Goal: Information Seeking & Learning: Learn about a topic

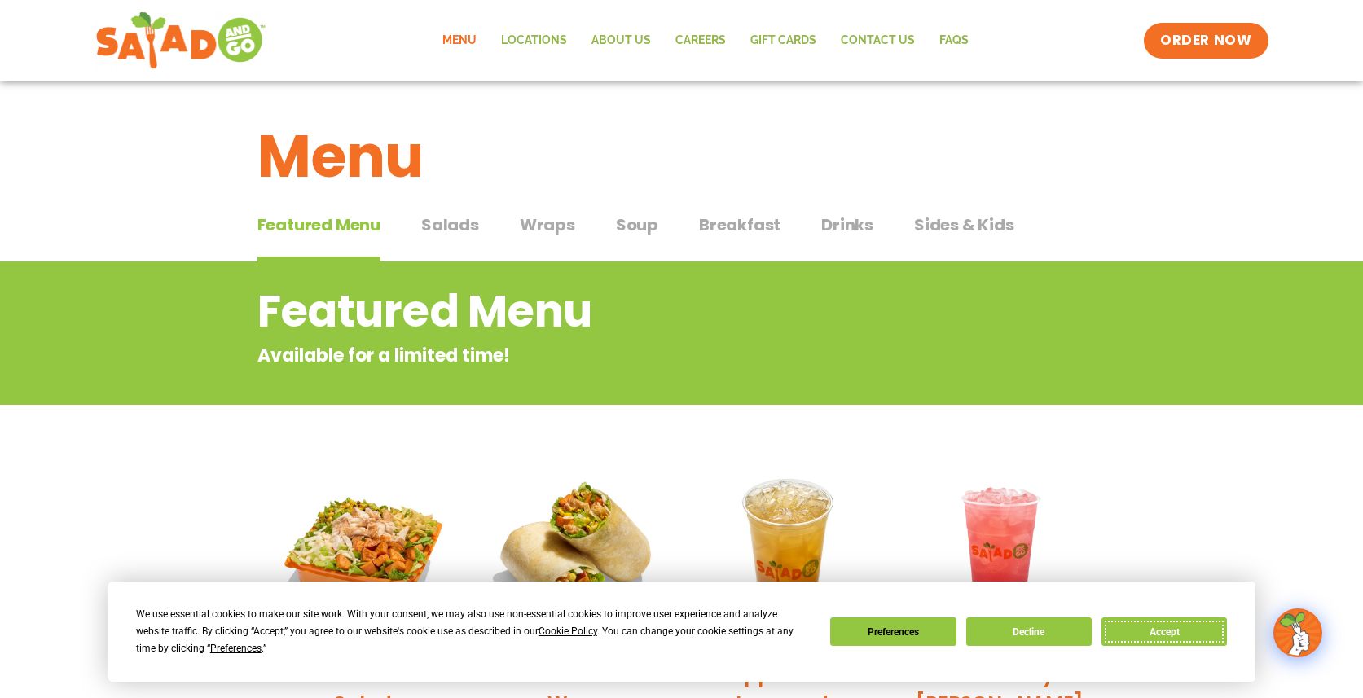
click at [1154, 632] on button "Accept" at bounding box center [1164, 632] width 125 height 29
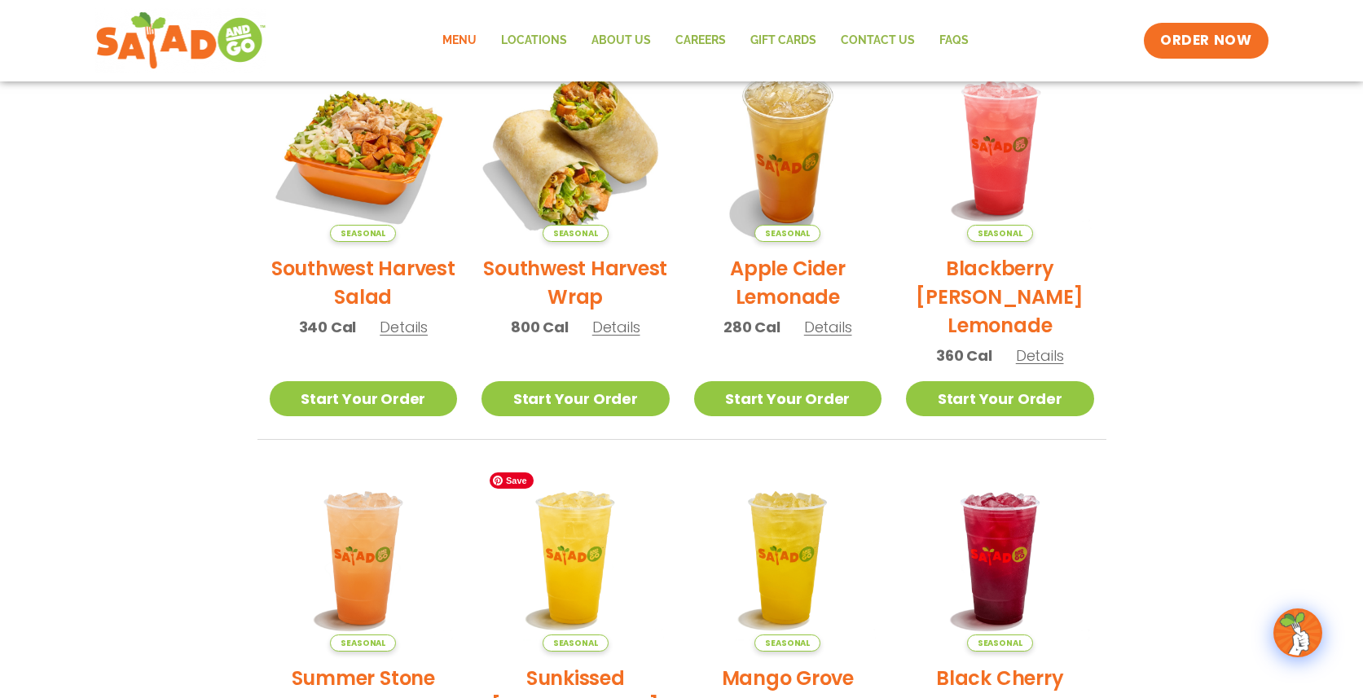
scroll to position [410, 0]
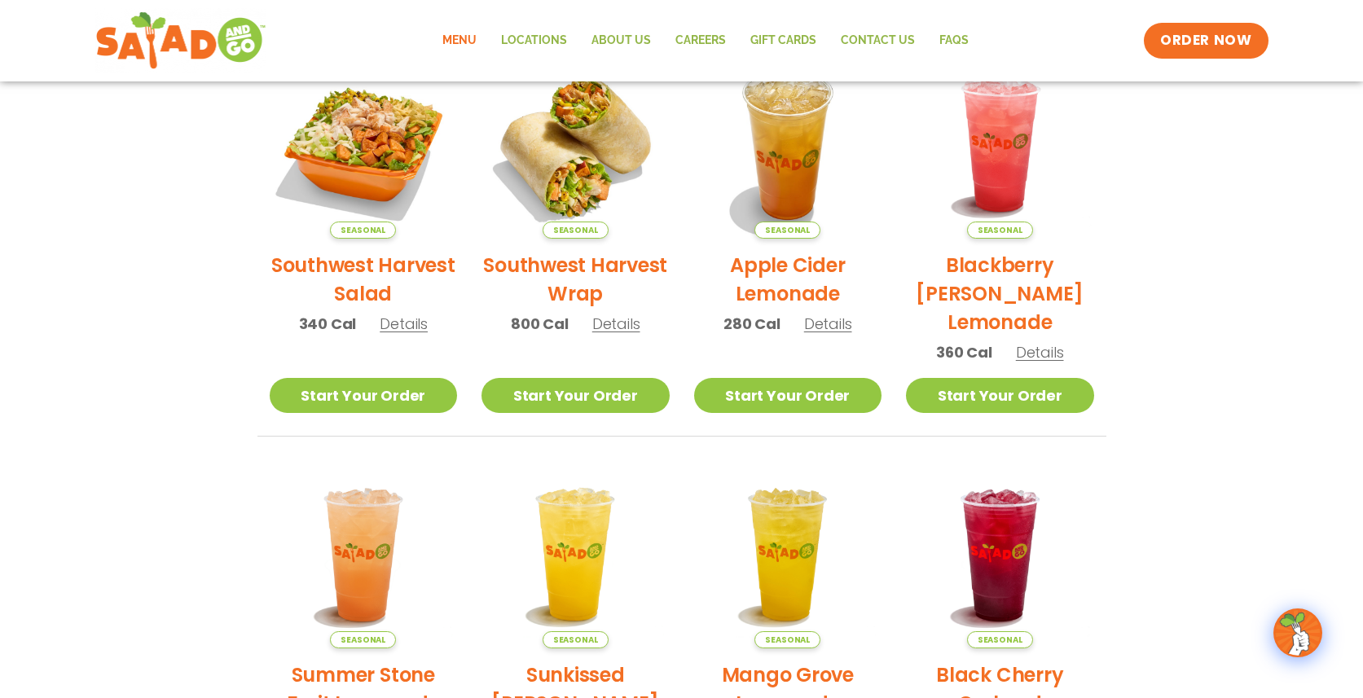
click at [463, 43] on link "Menu" at bounding box center [459, 40] width 59 height 37
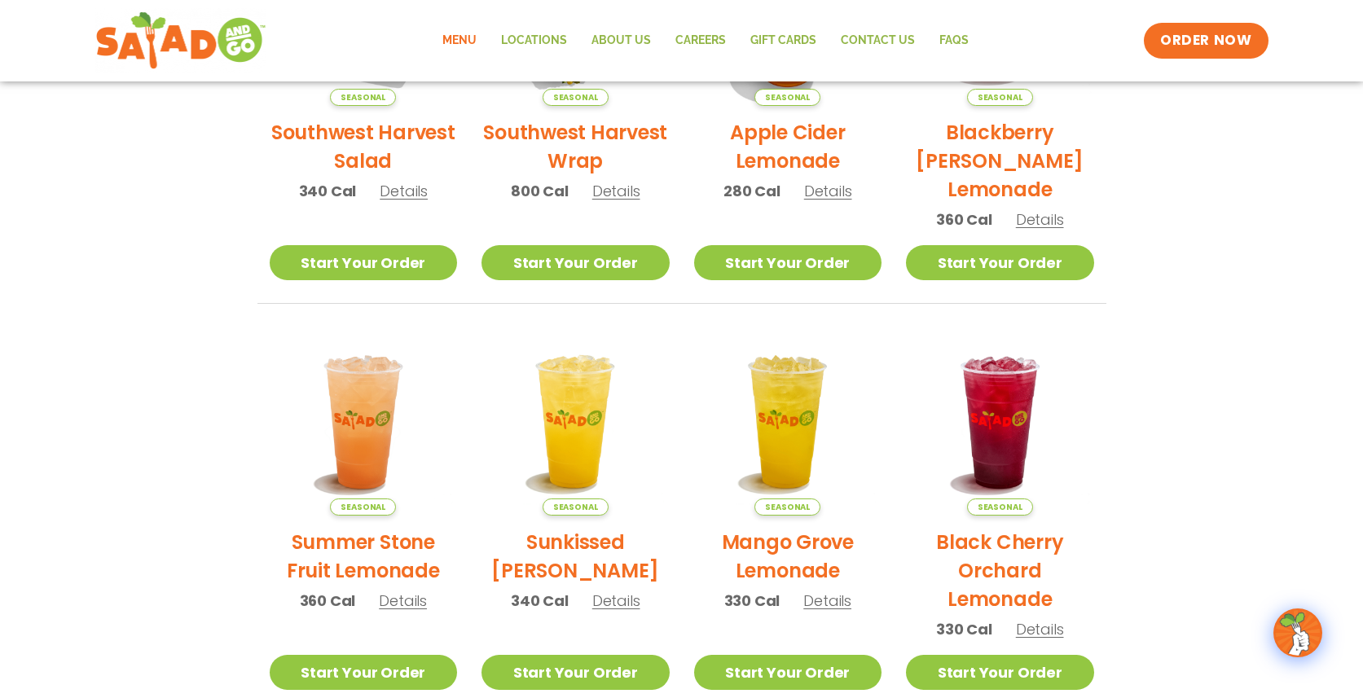
scroll to position [917, 0]
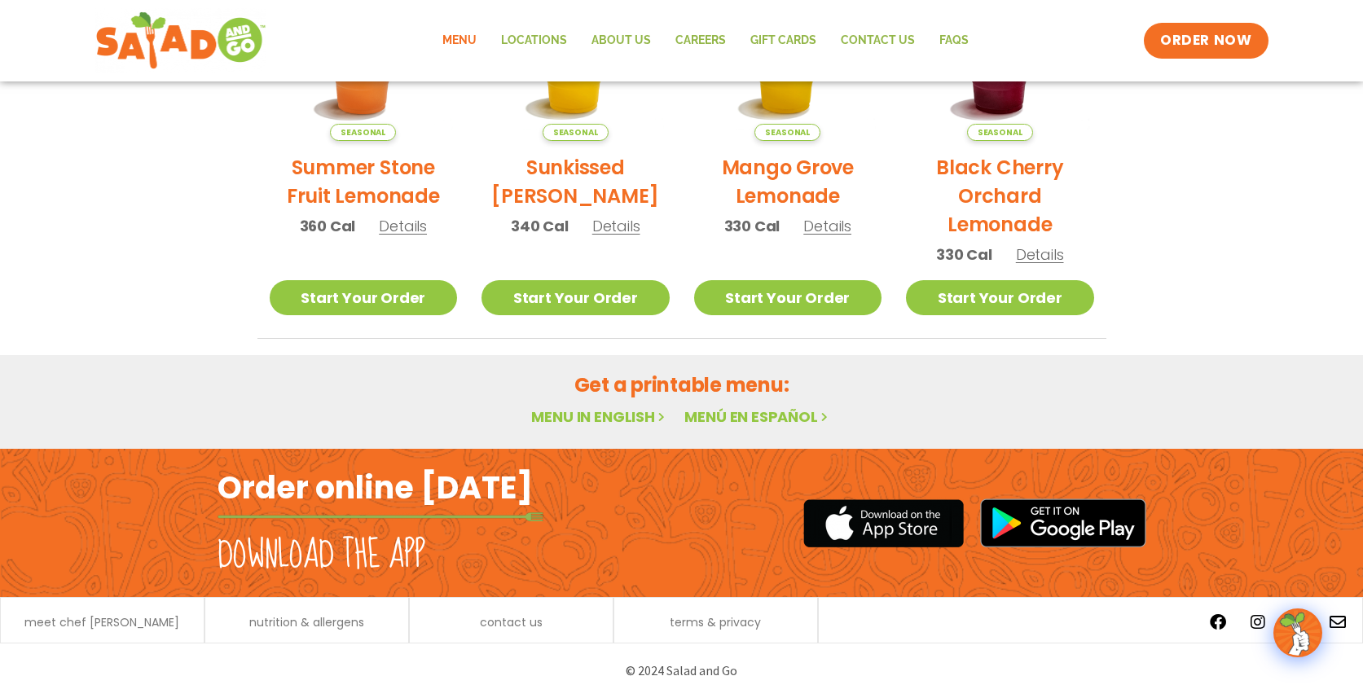
click at [618, 416] on link "Menu in English" at bounding box center [599, 417] width 137 height 20
click at [689, 415] on link "Menú en español" at bounding box center [757, 417] width 147 height 20
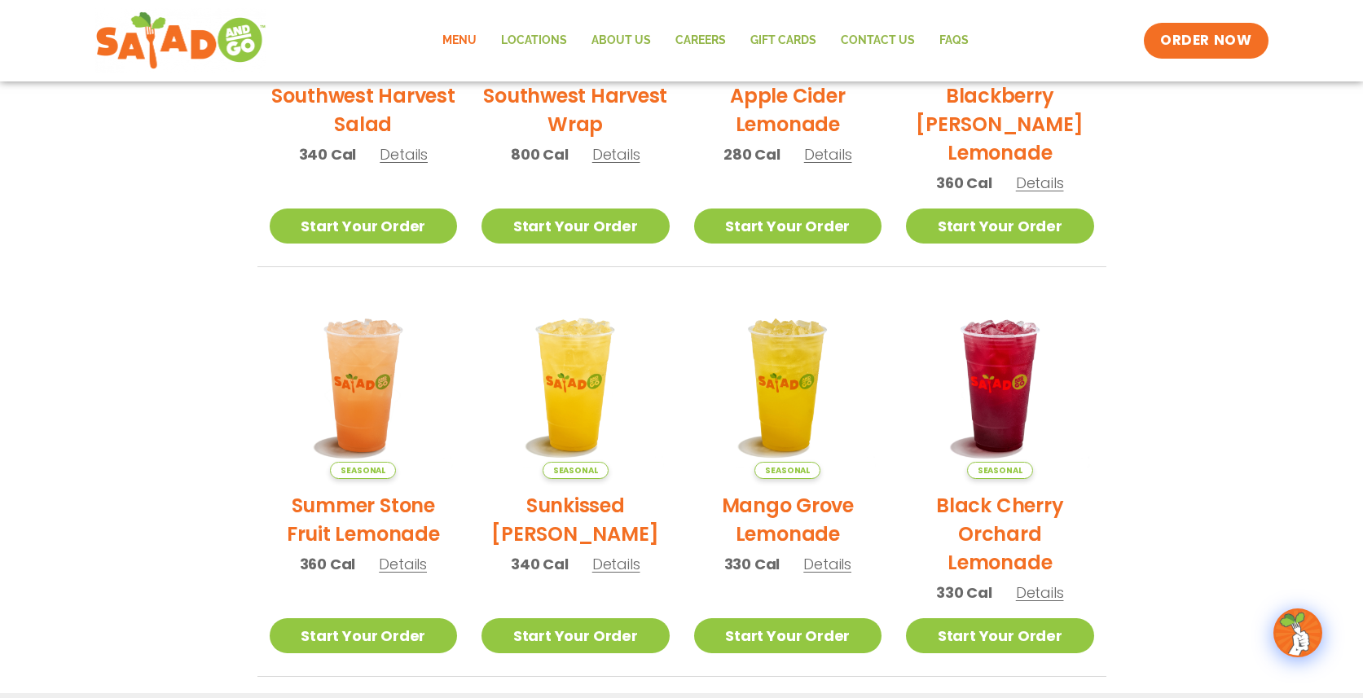
scroll to position [896, 0]
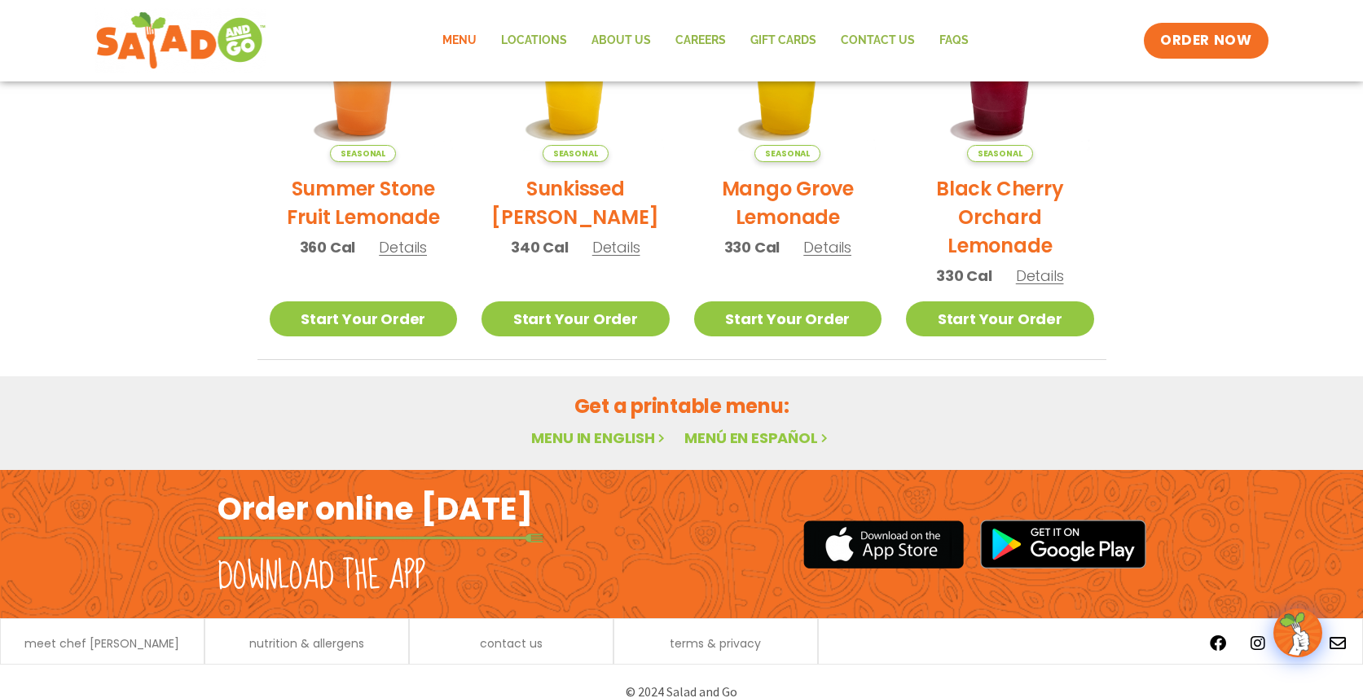
click at [601, 437] on link "Menu in English" at bounding box center [599, 438] width 137 height 20
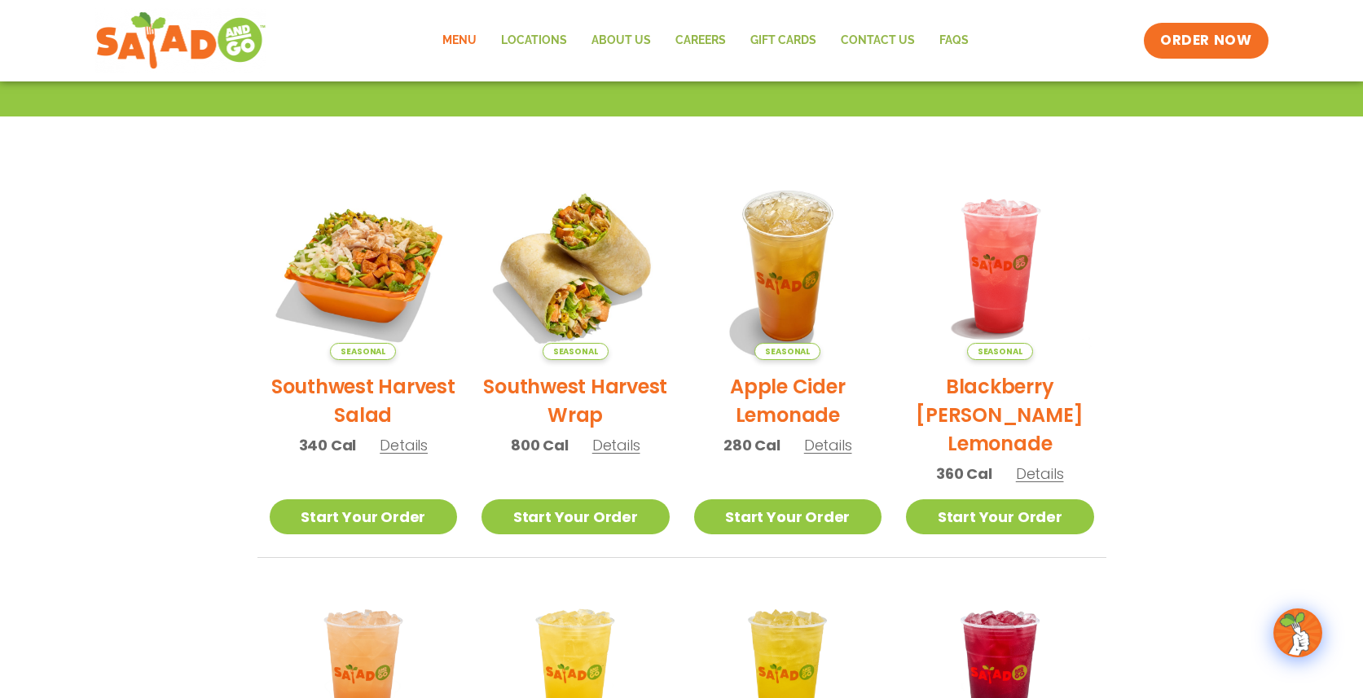
scroll to position [820, 0]
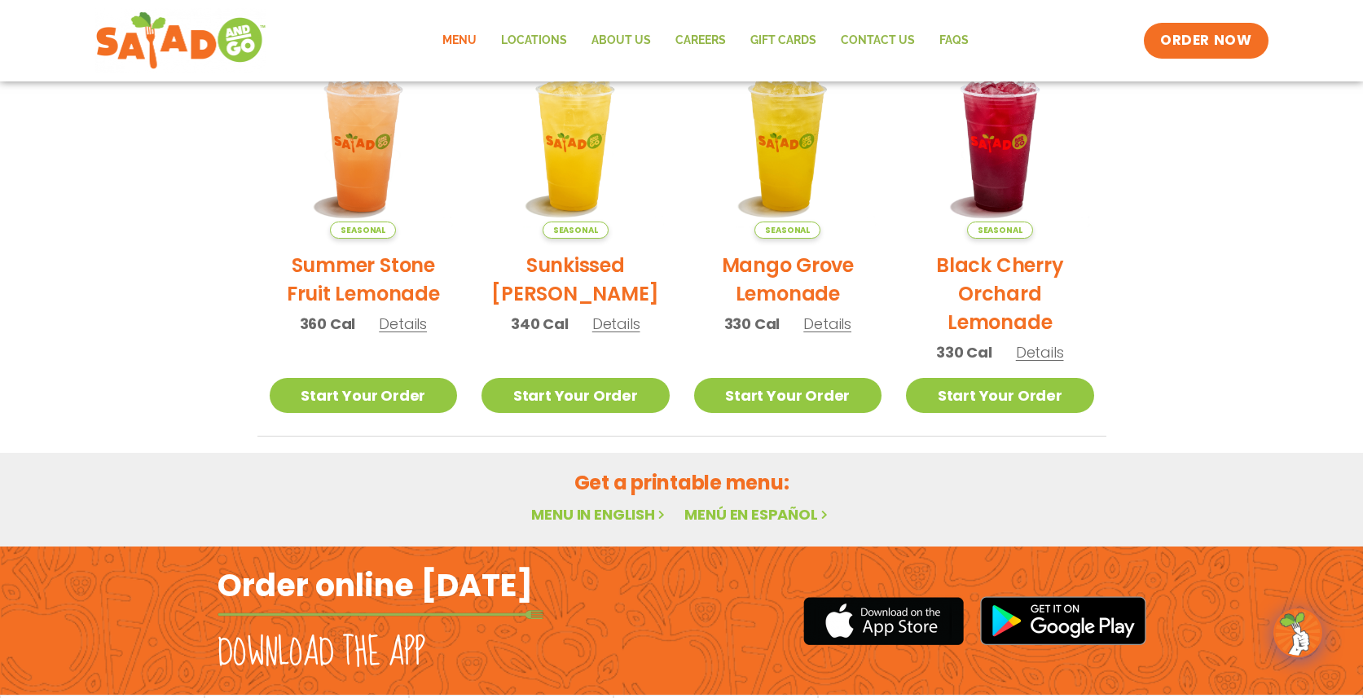
click at [694, 482] on h2 "Get a printable menu:" at bounding box center [681, 483] width 849 height 29
click at [663, 515] on icon at bounding box center [662, 515] width 14 height 14
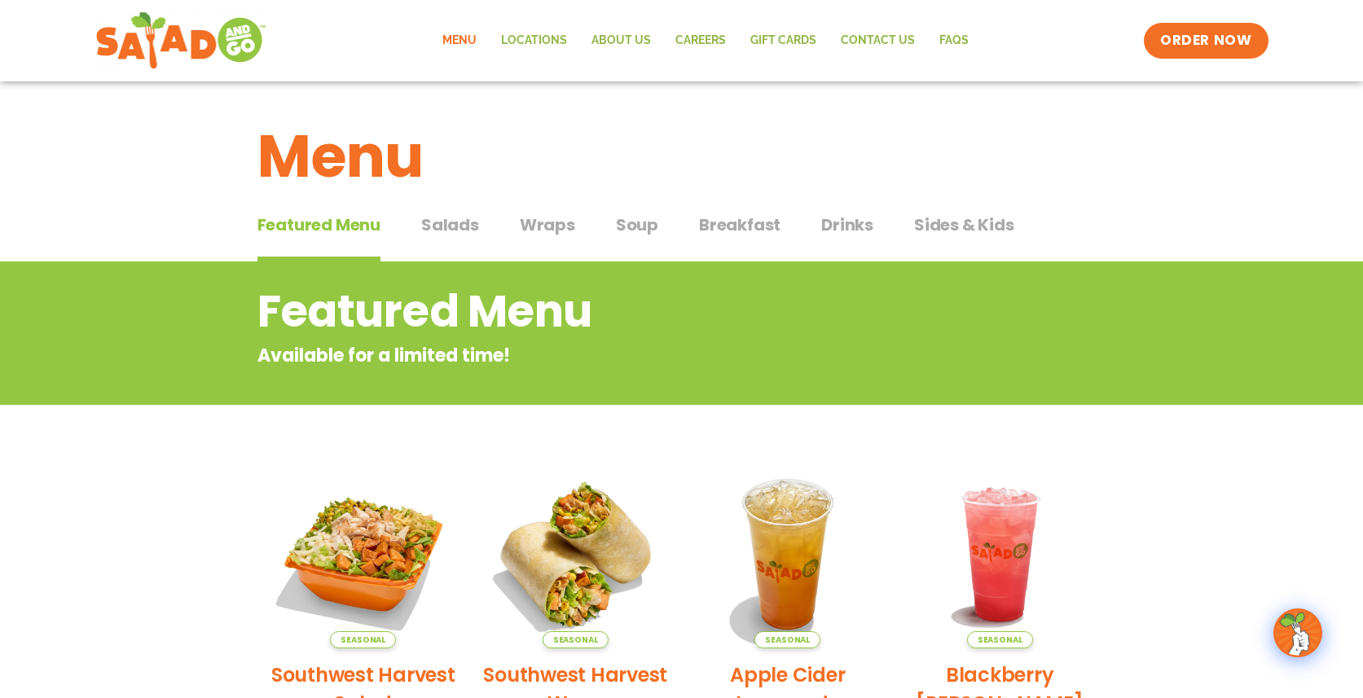
click at [446, 219] on span "Salads" at bounding box center [450, 225] width 58 height 24
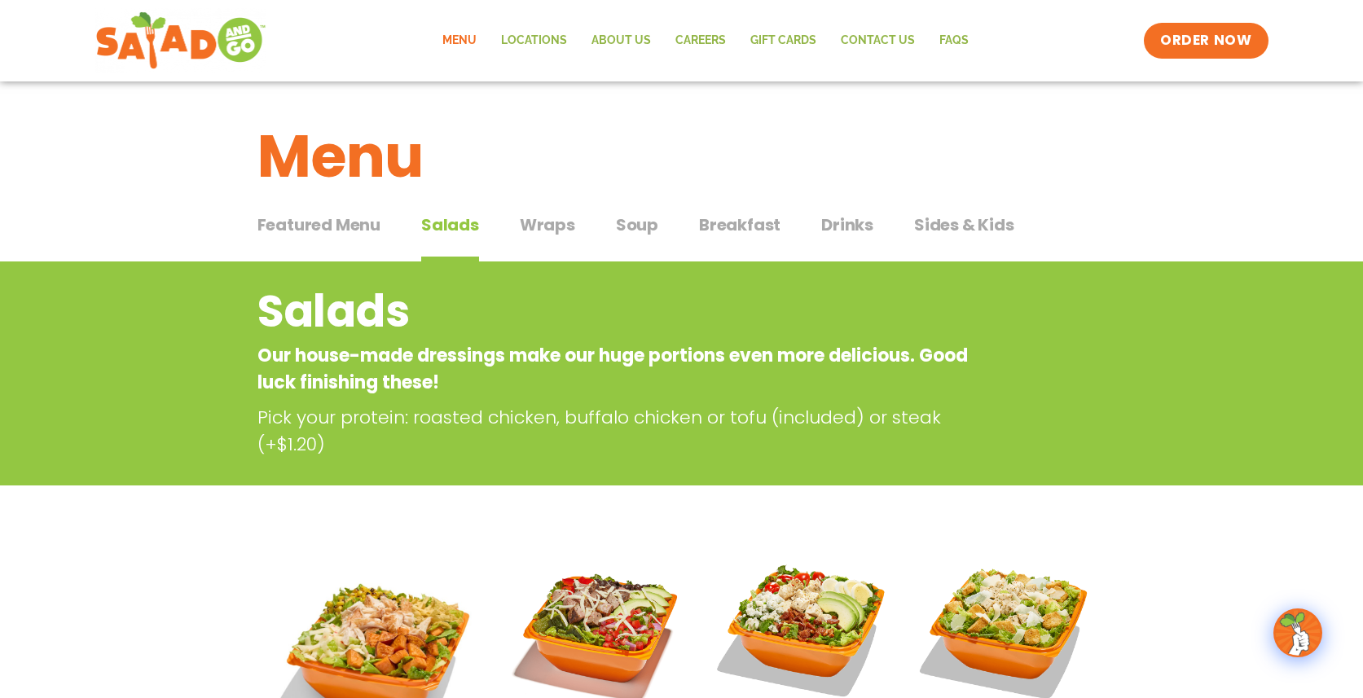
click at [552, 225] on span "Wraps" at bounding box center [547, 225] width 55 height 24
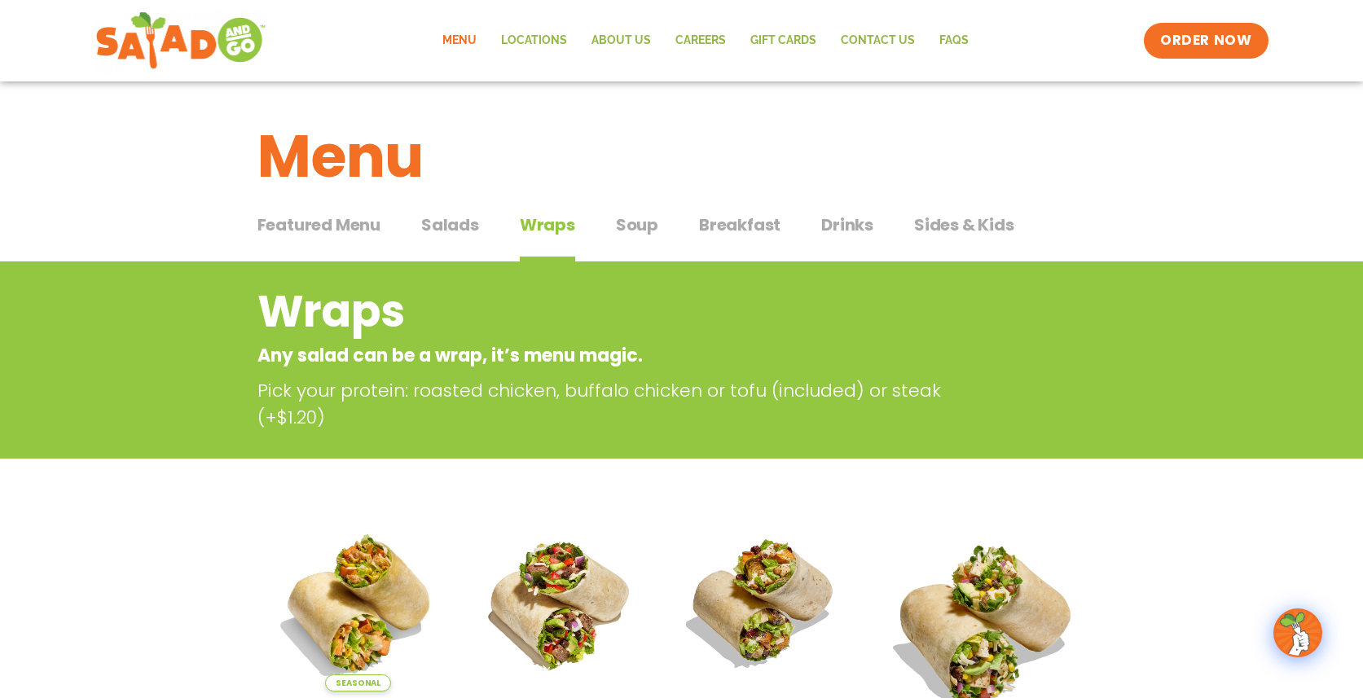
click at [631, 226] on span "Soup" at bounding box center [637, 225] width 42 height 24
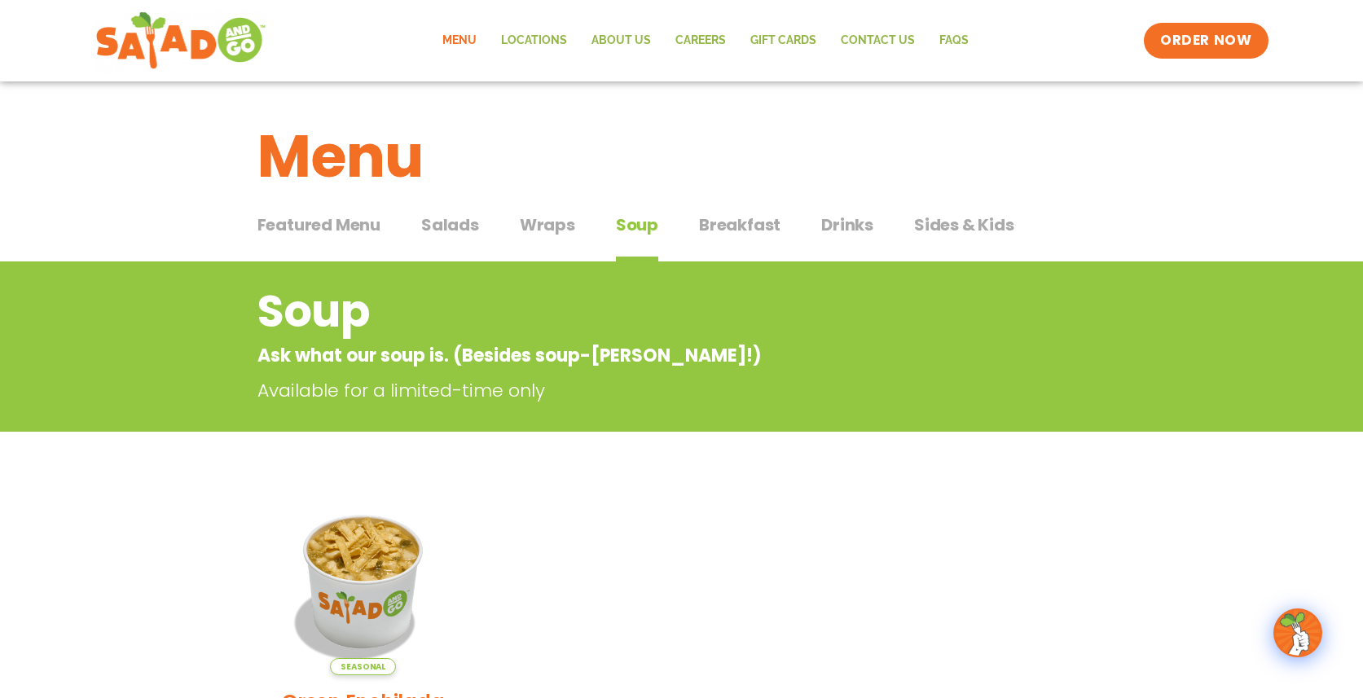
click at [988, 218] on span "Sides & Kids" at bounding box center [964, 225] width 100 height 24
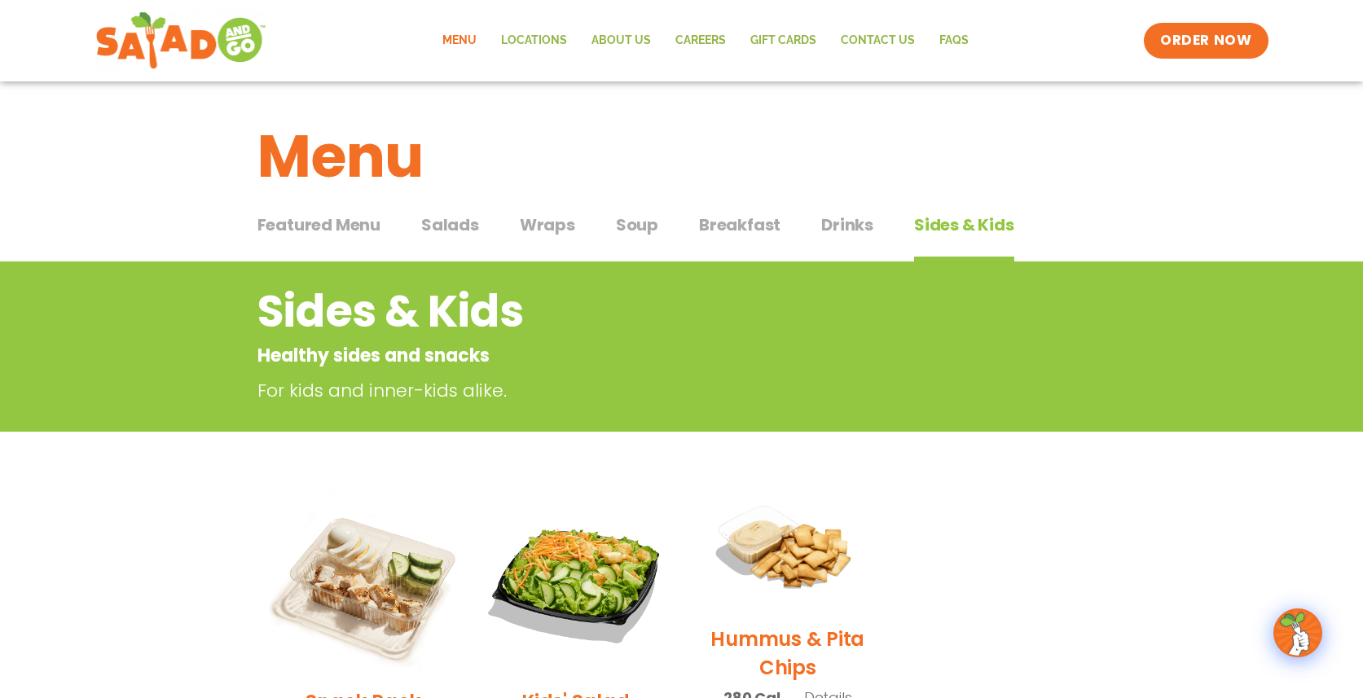
click at [467, 228] on span "Salads" at bounding box center [450, 225] width 58 height 24
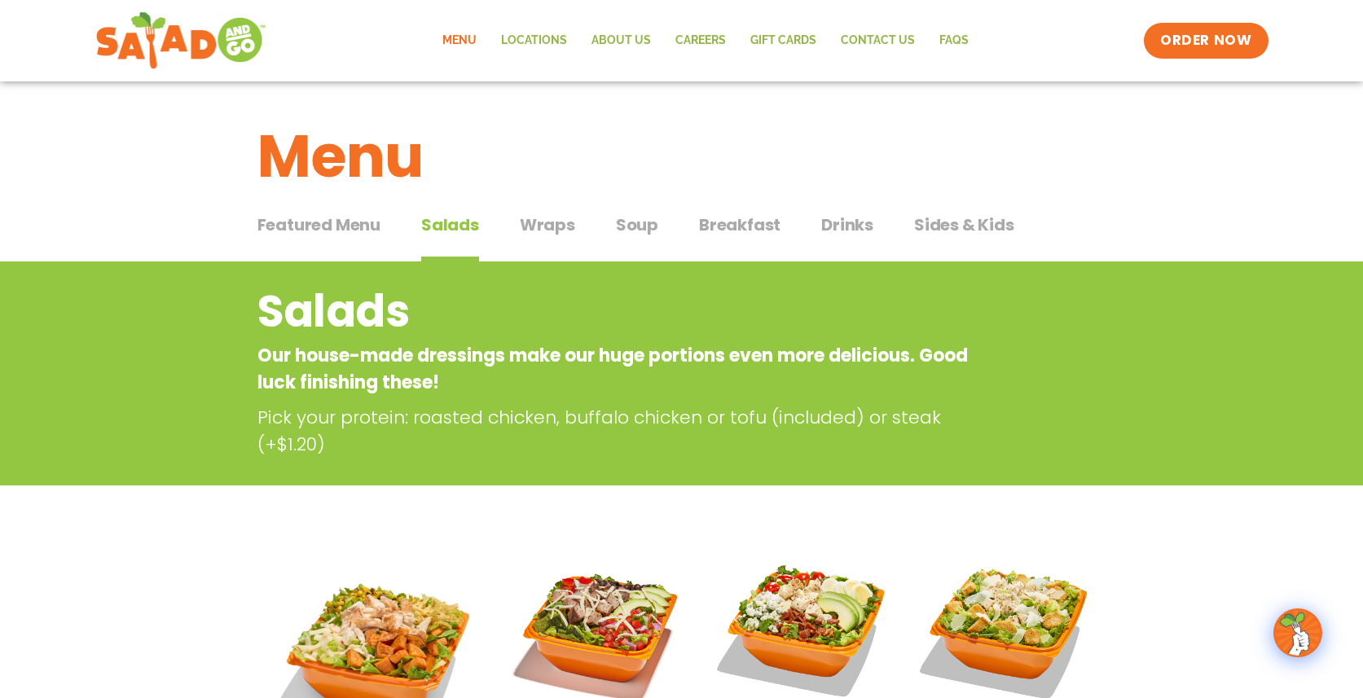
click at [552, 226] on span "Wraps" at bounding box center [547, 225] width 55 height 24
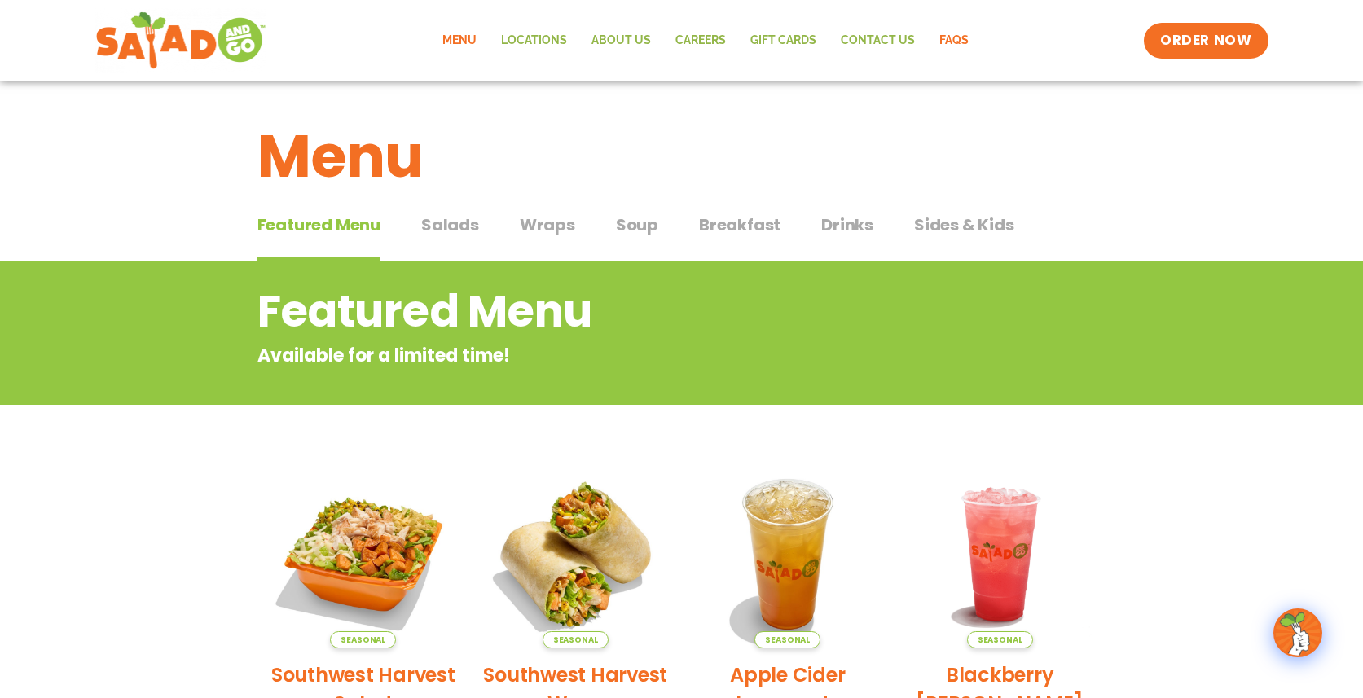
click at [952, 38] on link "FAQs" at bounding box center [954, 40] width 54 height 37
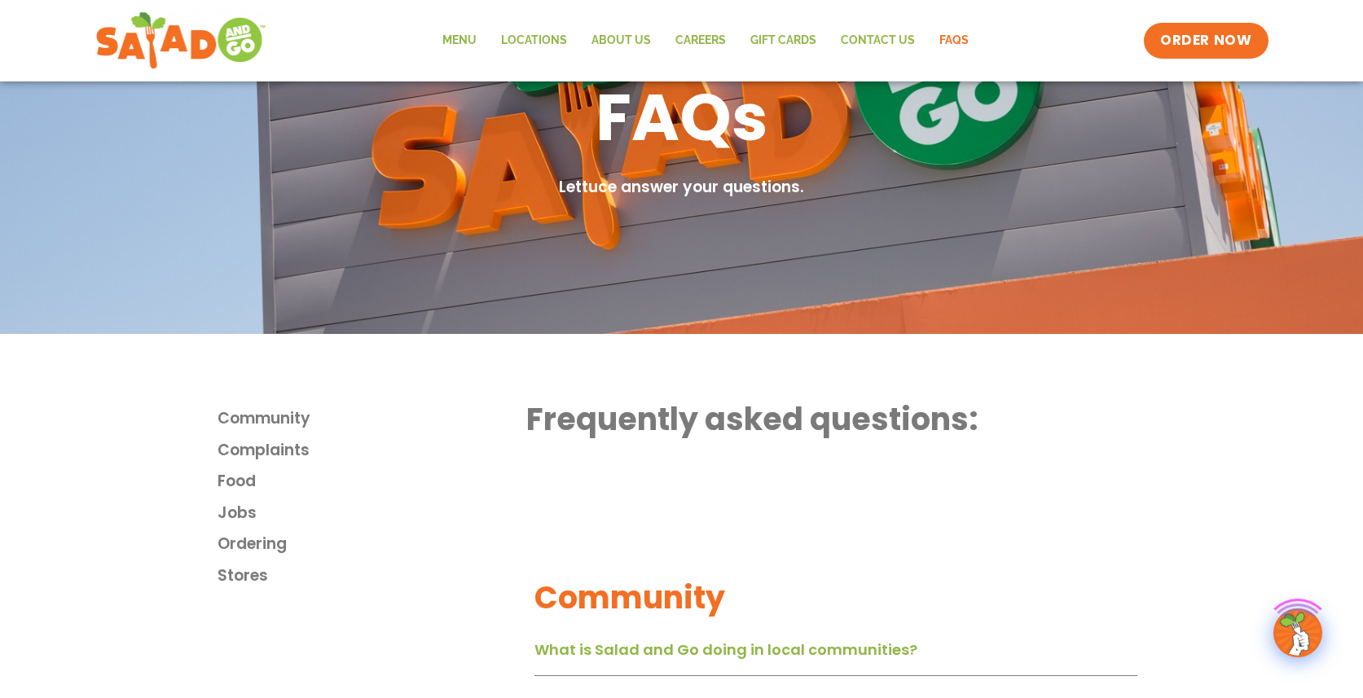
scroll to position [209, 0]
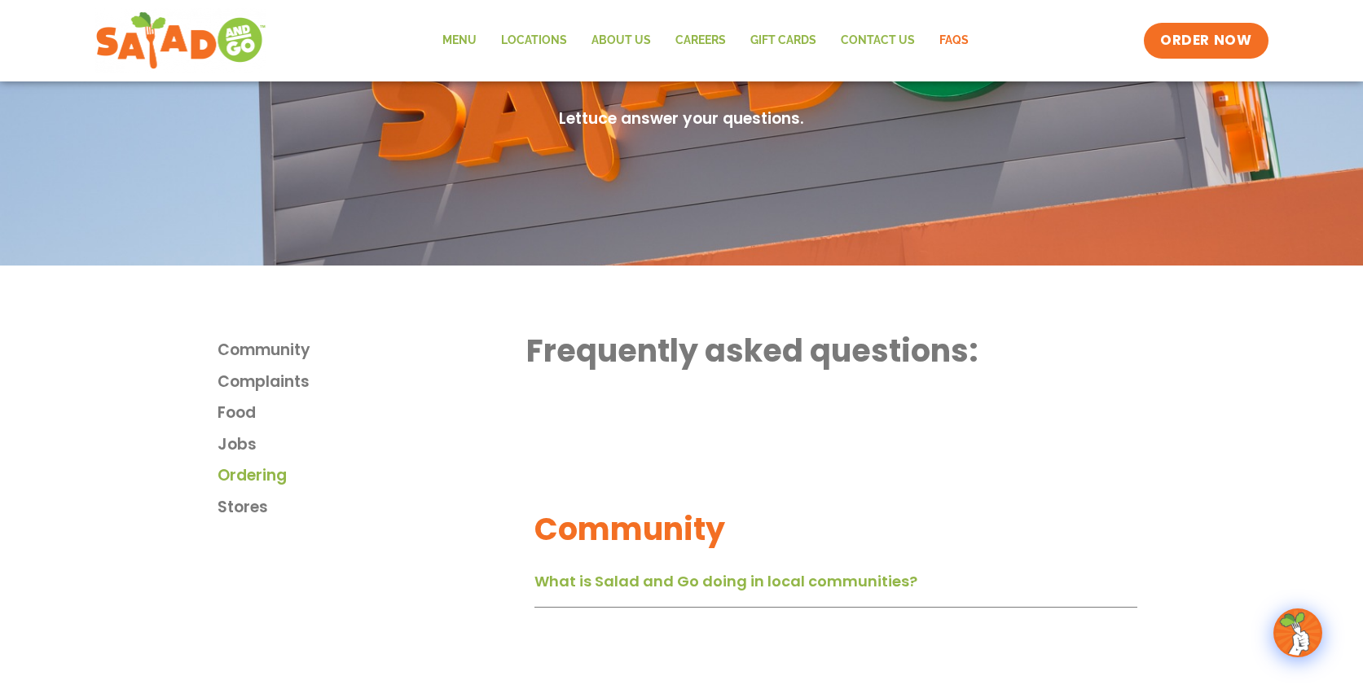
click at [268, 477] on span "Ordering" at bounding box center [252, 476] width 69 height 24
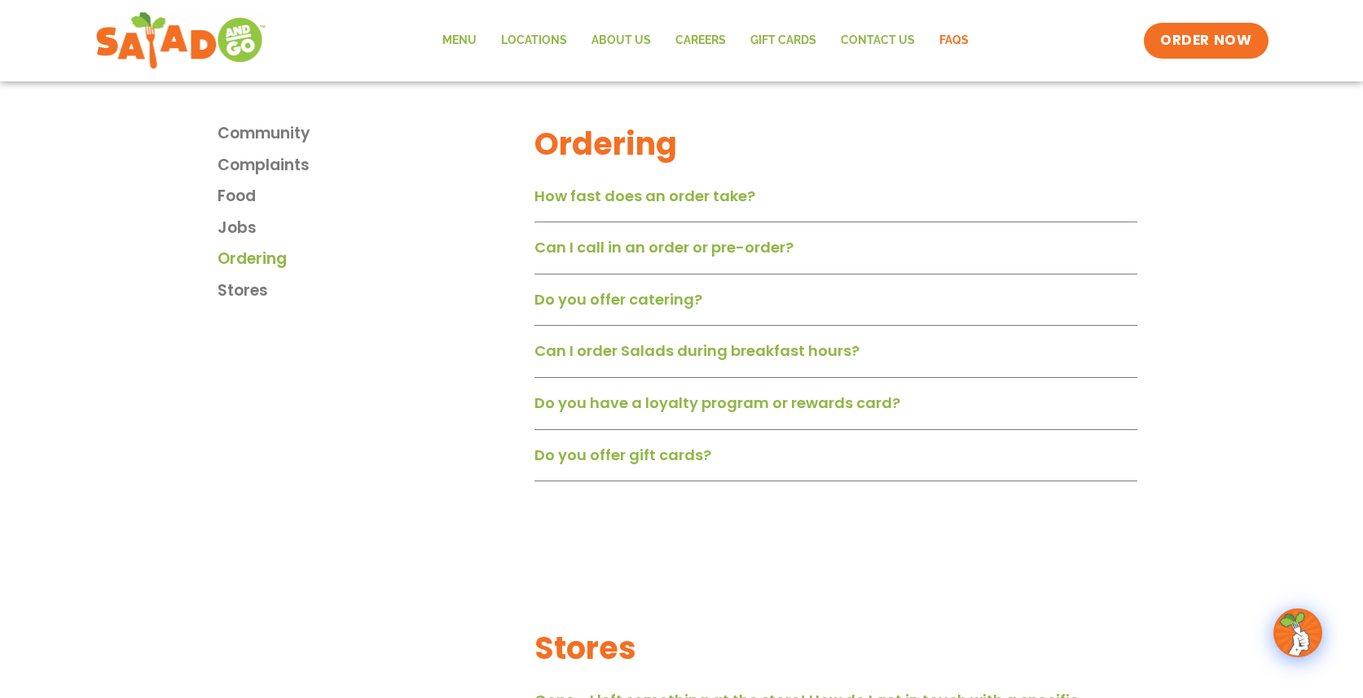
scroll to position [2010, 0]
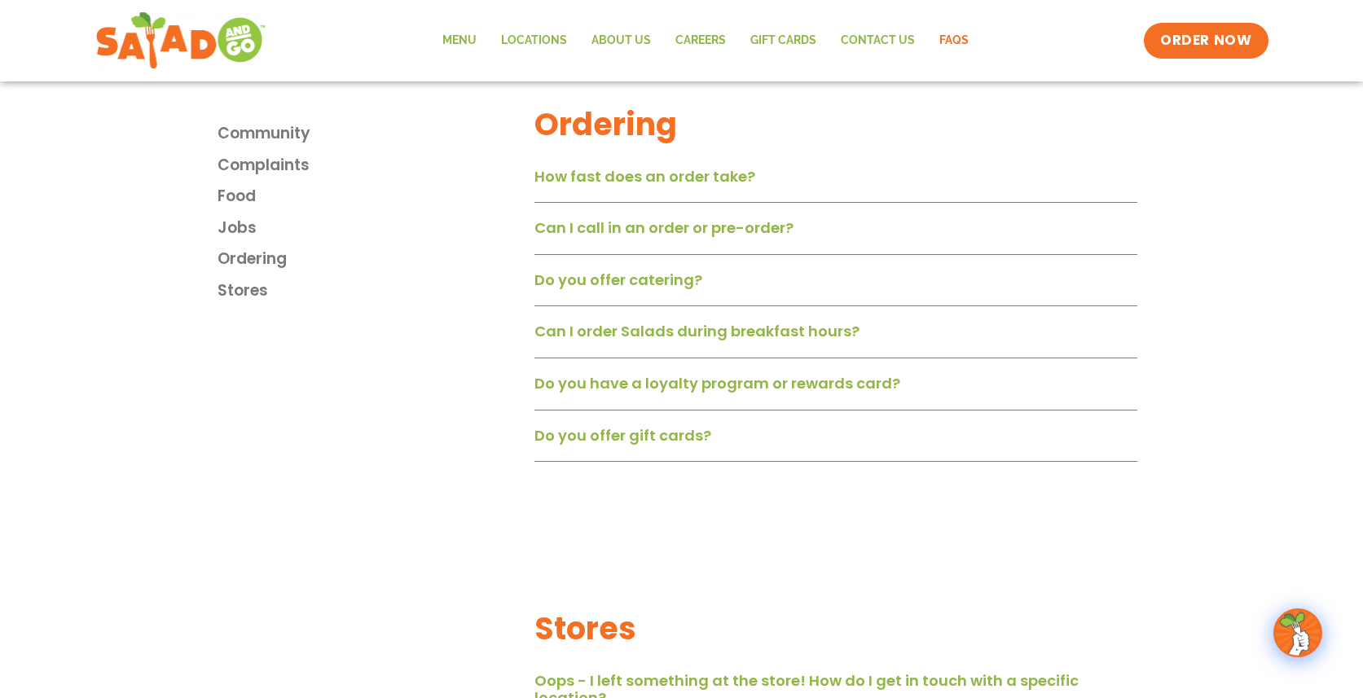
click at [631, 238] on link "Can I call in an order or pre-order?" at bounding box center [664, 228] width 259 height 20
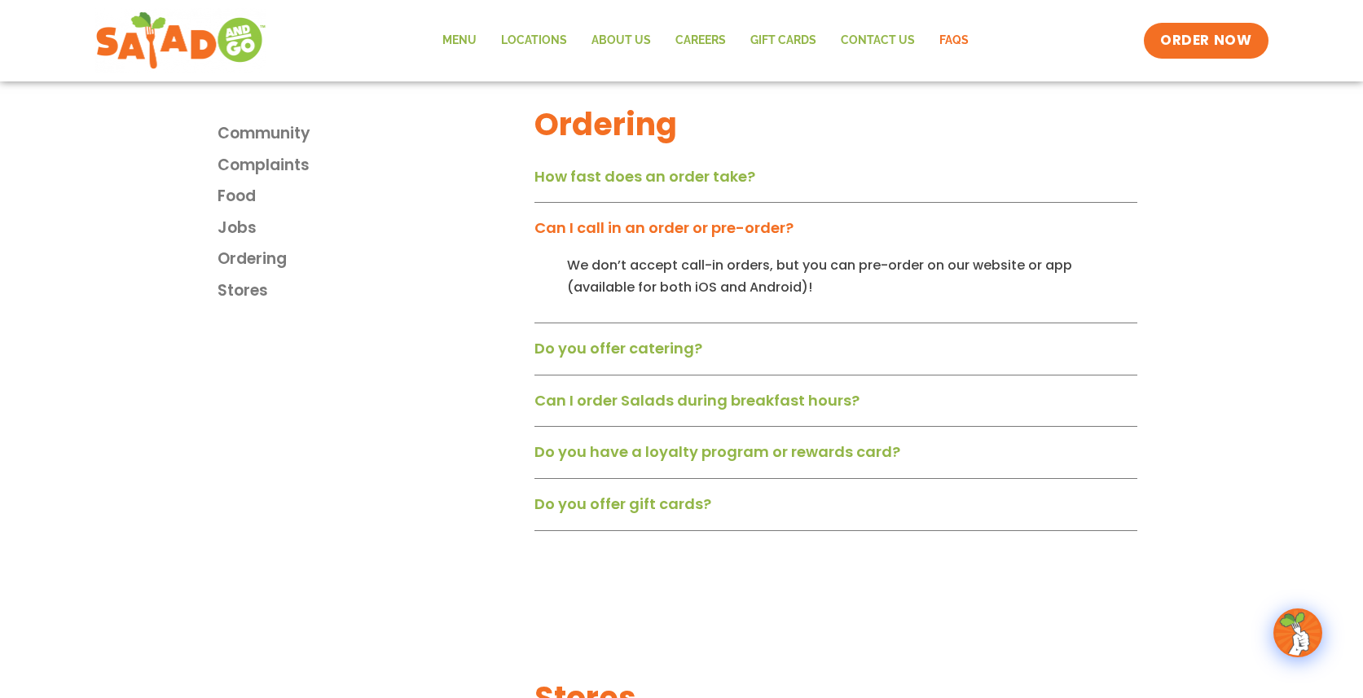
click at [631, 238] on link "Can I call in an order or pre-order?" at bounding box center [664, 228] width 259 height 20
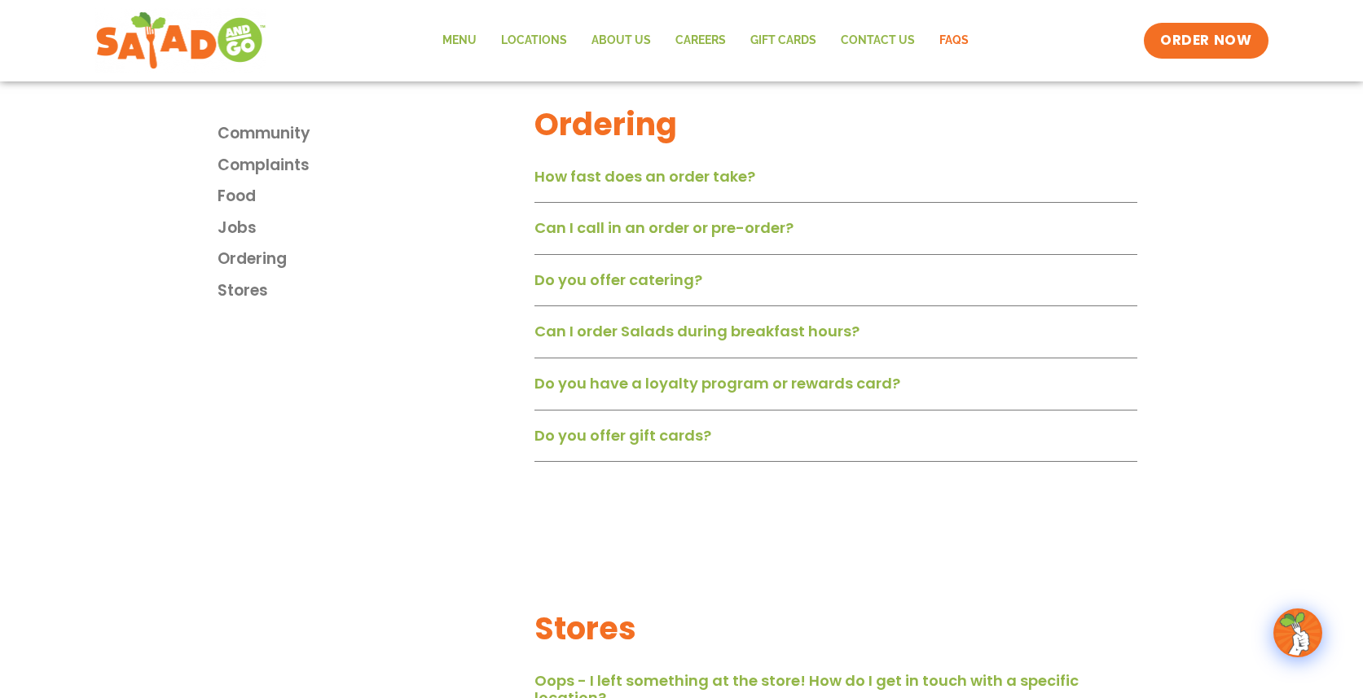
click at [619, 290] on link "Do you offer catering?" at bounding box center [619, 280] width 168 height 20
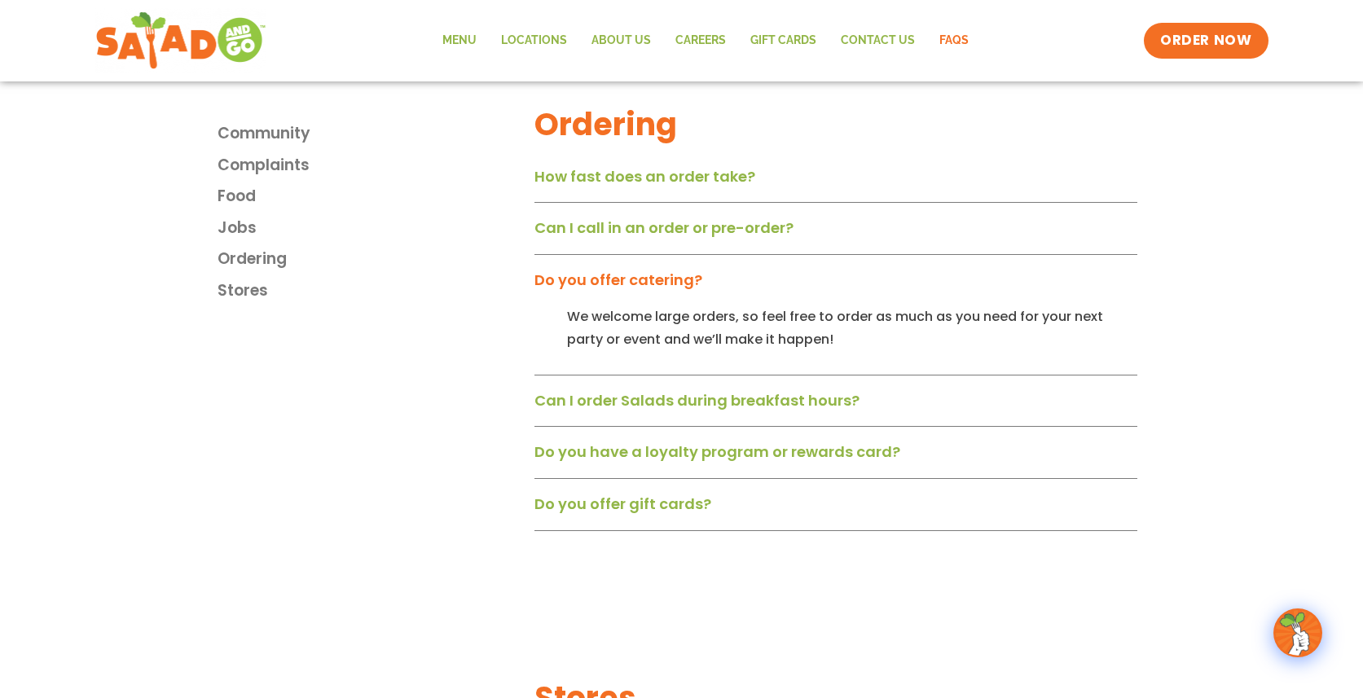
click at [619, 290] on link "Do you offer catering?" at bounding box center [619, 280] width 168 height 20
